Goal: Find specific page/section: Find specific page/section

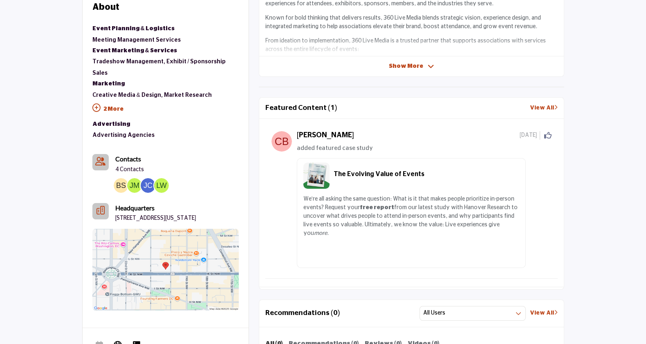
scroll to position [316, 0]
click at [547, 108] on link "View All" at bounding box center [544, 107] width 28 height 9
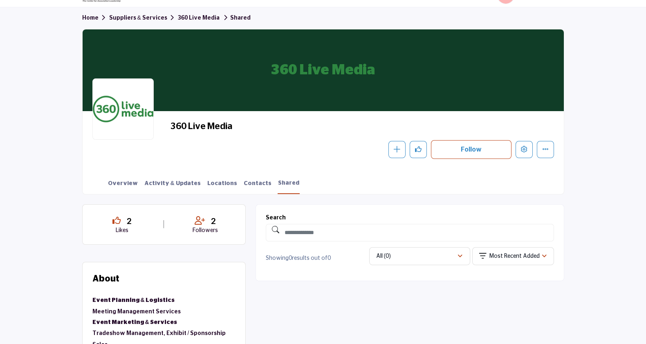
scroll to position [9, 0]
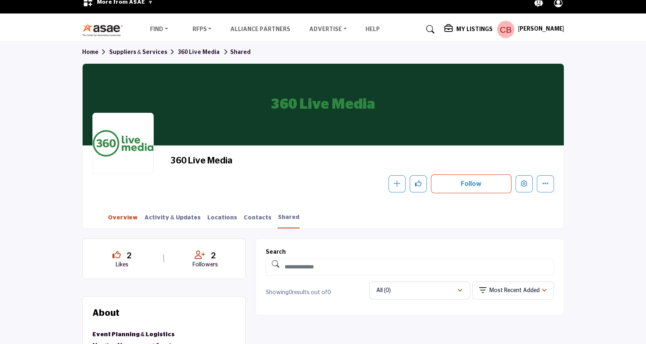
click at [123, 219] on link "Overview" at bounding box center [123, 221] width 31 height 14
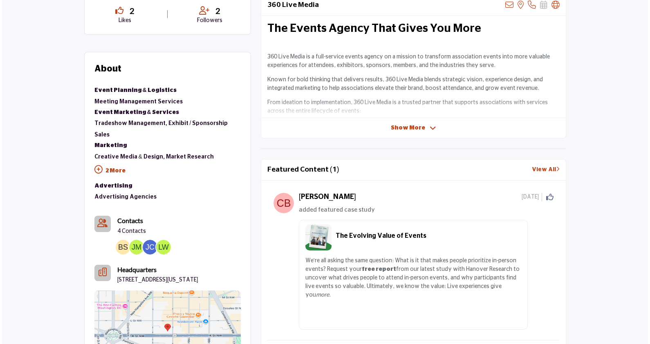
scroll to position [180, 0]
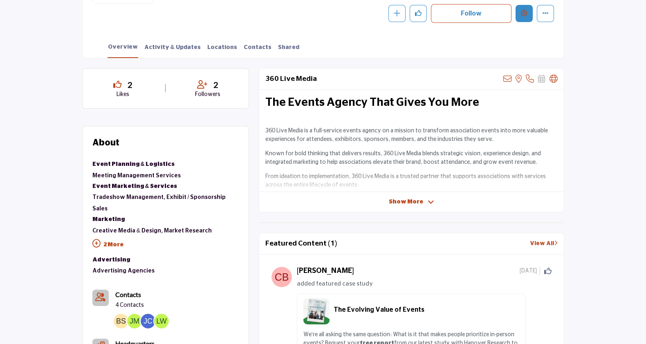
click at [523, 18] on button "Edit company" at bounding box center [524, 13] width 17 height 17
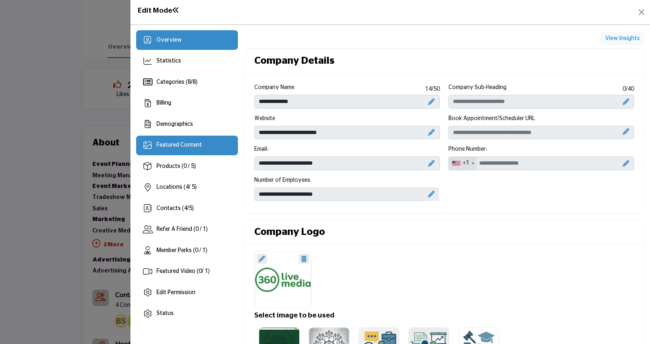
click at [196, 147] on span "Featured Content" at bounding box center [179, 145] width 45 height 6
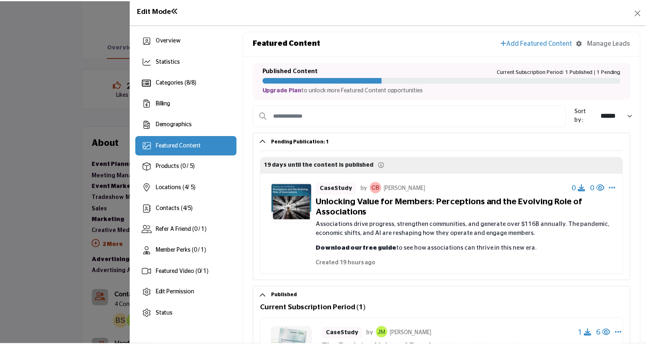
scroll to position [113, 0]
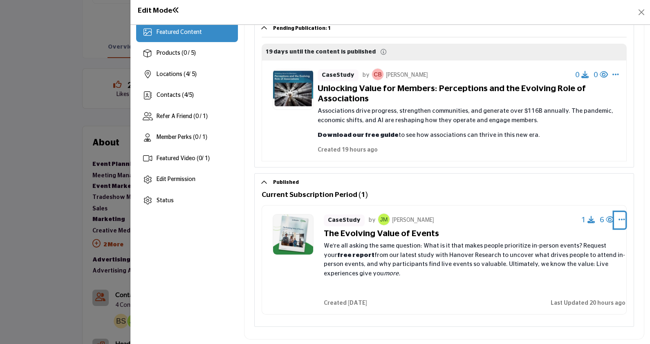
click at [619, 219] on icon "Select Dropdown Options" at bounding box center [622, 219] width 7 height 7
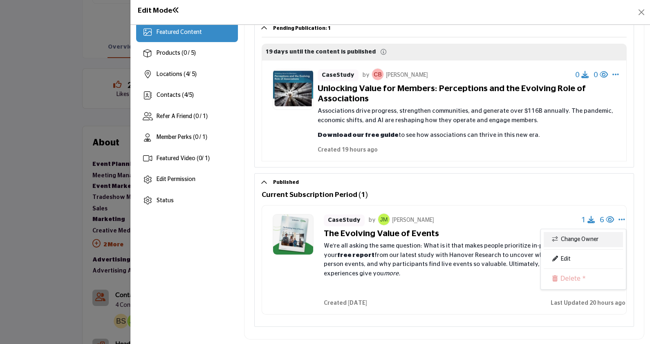
click at [601, 236] on link "Change Owner" at bounding box center [583, 239] width 79 height 15
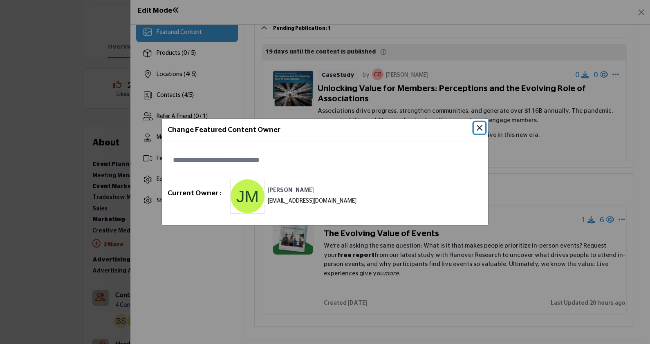
click at [477, 125] on button "Close" at bounding box center [479, 127] width 11 height 11
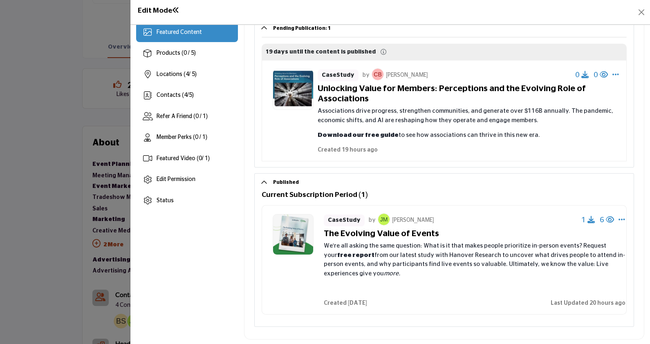
click at [36, 160] on div at bounding box center [325, 172] width 650 height 344
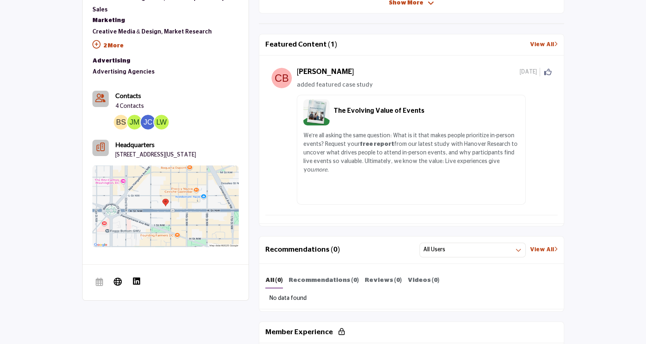
scroll to position [378, 0]
